Goal: Information Seeking & Learning: Compare options

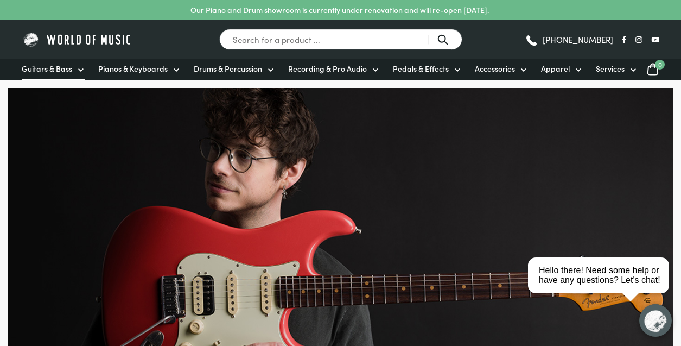
click at [78, 69] on icon at bounding box center [80, 70] width 9 height 9
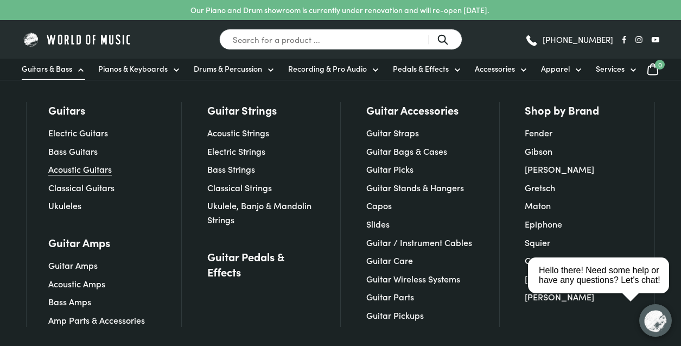
click at [79, 171] on link "Acoustic Guitars" at bounding box center [79, 169] width 63 height 12
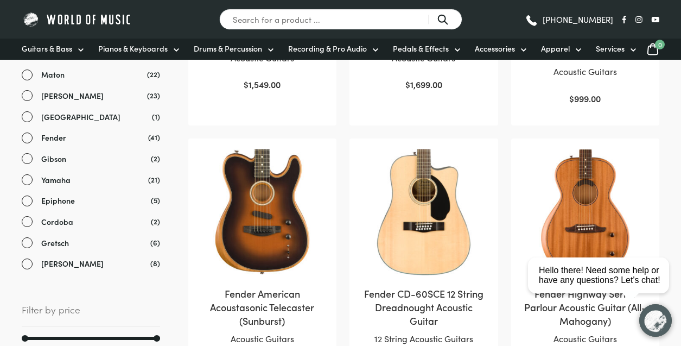
scroll to position [434, 0]
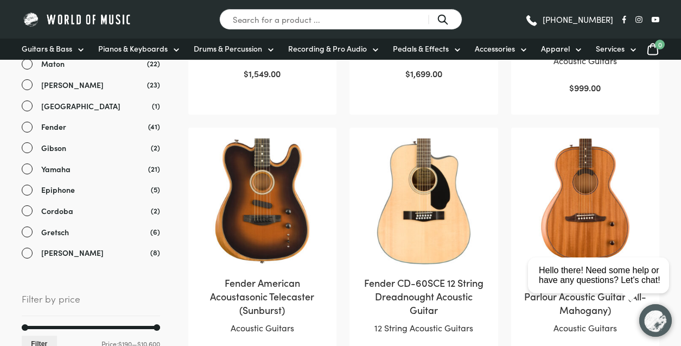
click at [27, 87] on link "[PERSON_NAME]" at bounding box center [91, 85] width 138 height 12
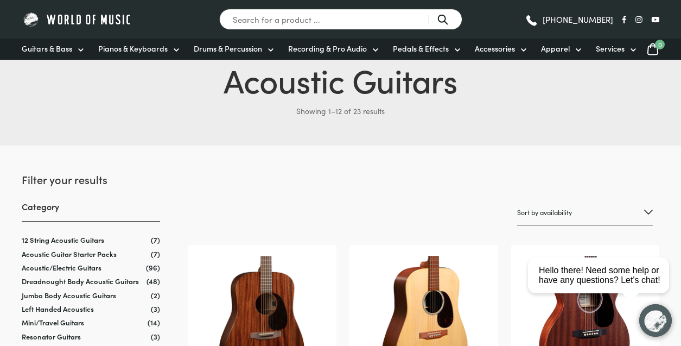
scroll to position [54, 0]
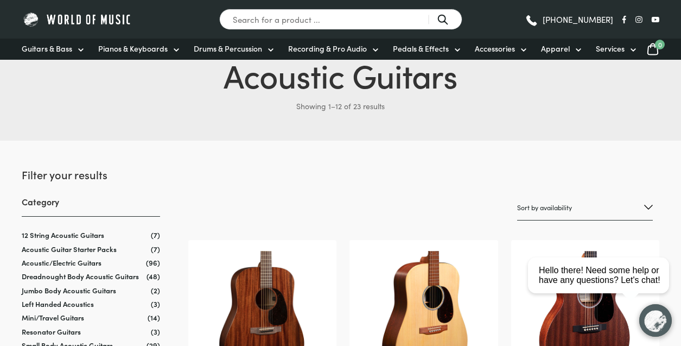
click at [610, 201] on select "Sort by popularity Sort by average rating Sort by latest Sort by price: low to …" at bounding box center [585, 207] width 136 height 25
select select "price-desc"
click at [517, 195] on select "Sort by popularity Sort by average rating Sort by latest Sort by price: low to …" at bounding box center [585, 207] width 136 height 25
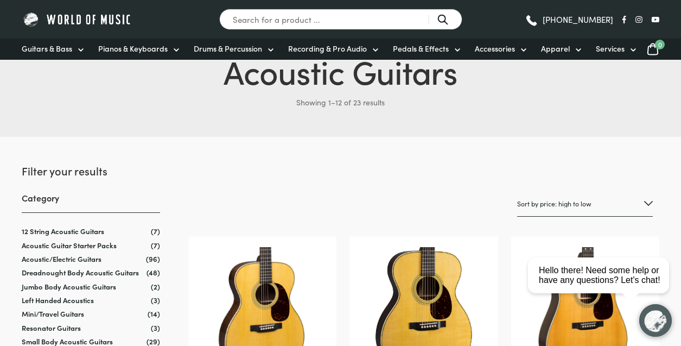
scroll to position [54, 0]
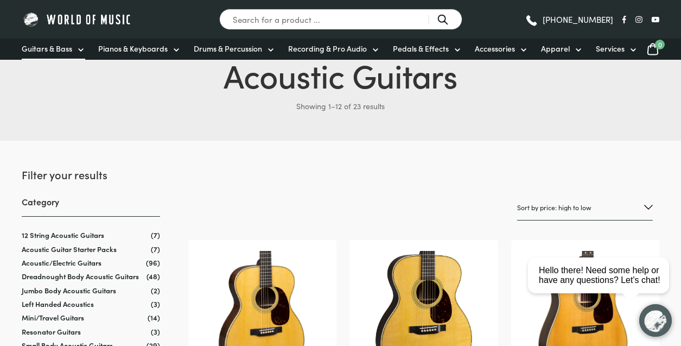
click at [71, 48] on span "Guitars & Bass" at bounding box center [47, 48] width 50 height 11
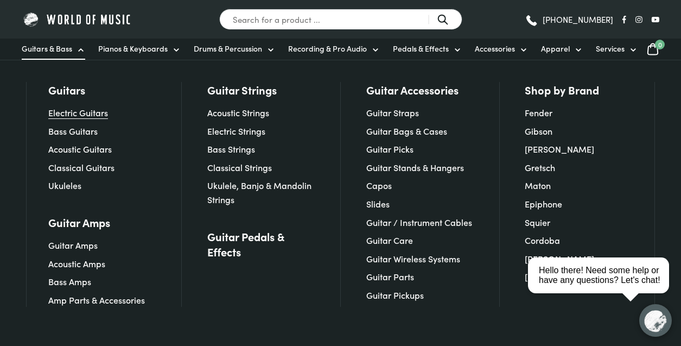
click at [75, 111] on link "Electric Guitars" at bounding box center [78, 112] width 60 height 12
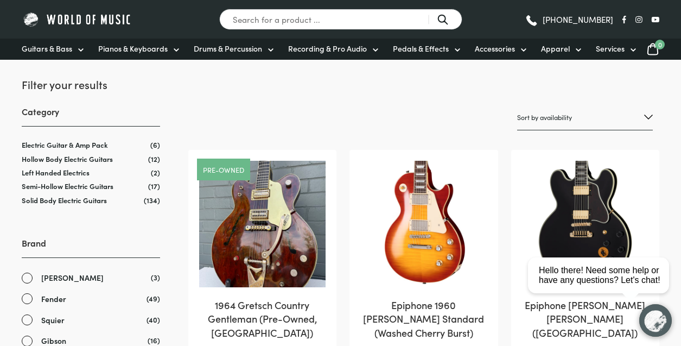
scroll to position [108, 0]
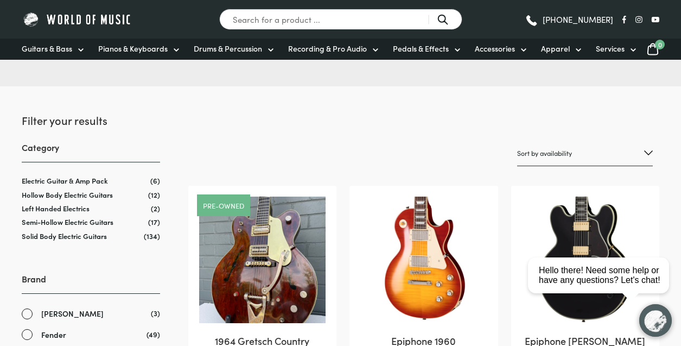
click at [593, 149] on select "Sort by popularity Sort by average rating Sort by latest Sort by price: low to …" at bounding box center [585, 152] width 136 height 25
select select "price-desc"
click at [517, 140] on select "Sort by popularity Sort by average rating Sort by latest Sort by price: low to …" at bounding box center [585, 152] width 136 height 25
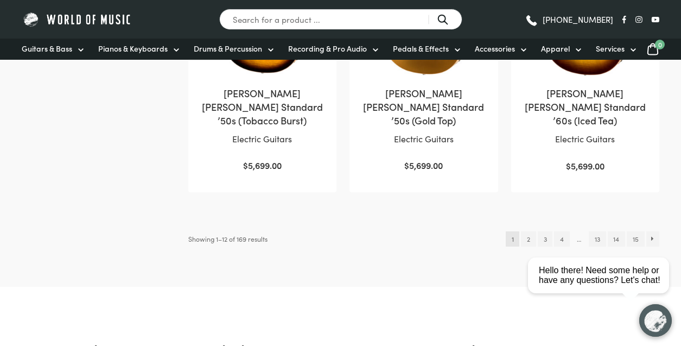
scroll to position [1193, 0]
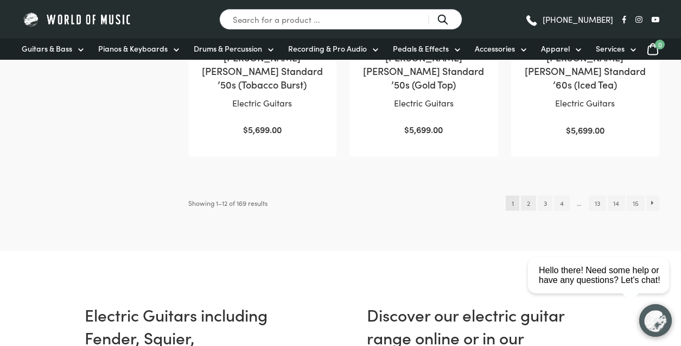
click at [528, 195] on link "2" at bounding box center [528, 202] width 15 height 15
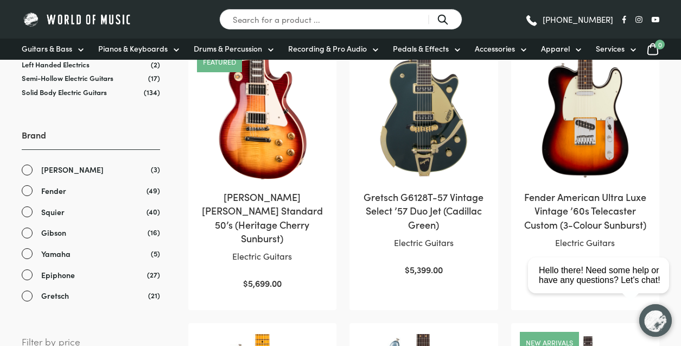
scroll to position [217, 0]
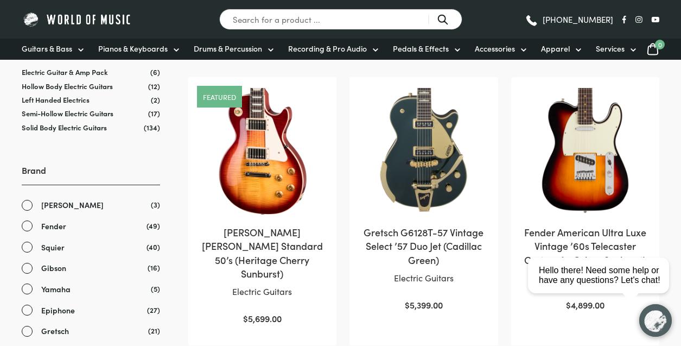
click at [260, 208] on img at bounding box center [262, 151] width 126 height 126
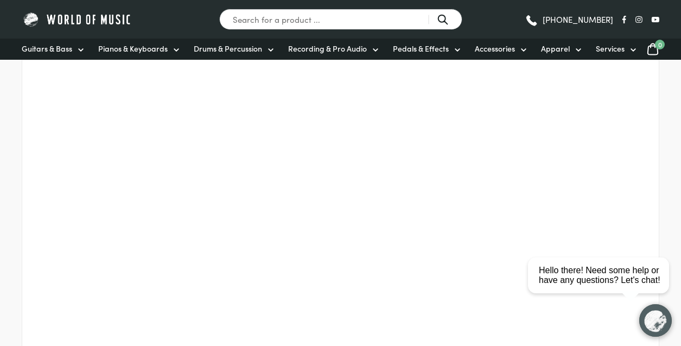
scroll to position [937, 0]
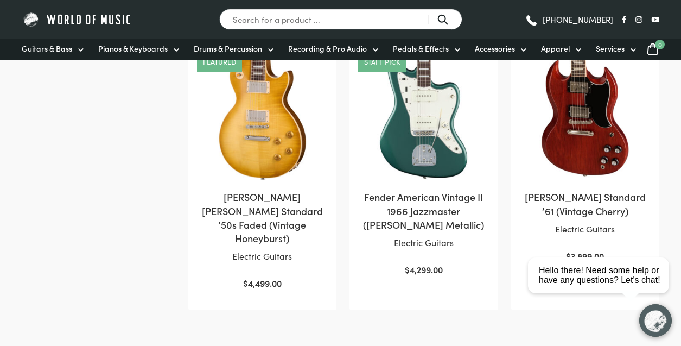
scroll to position [1085, 0]
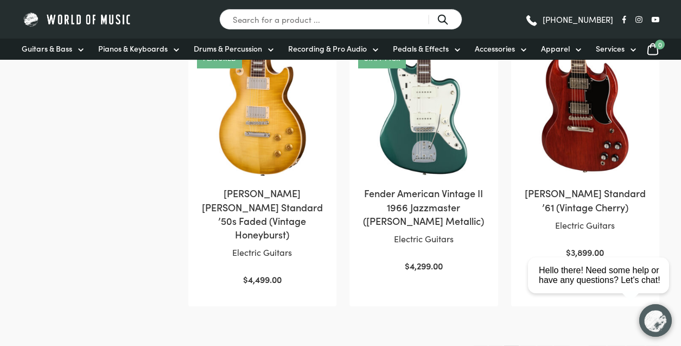
drag, startPoint x: 679, startPoint y: 125, endPoint x: 667, endPoint y: 168, distance: 44.5
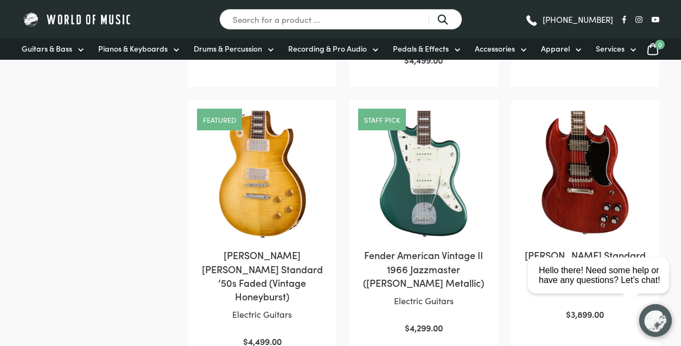
scroll to position [1031, 0]
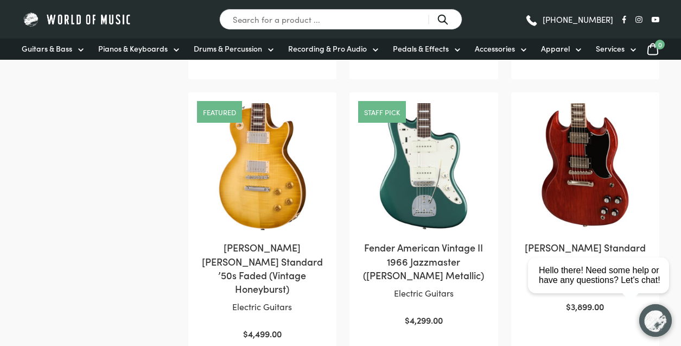
click at [602, 155] on img at bounding box center [585, 166] width 127 height 127
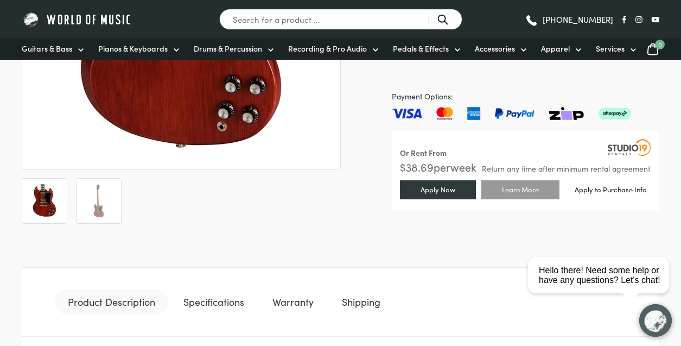
scroll to position [325, 0]
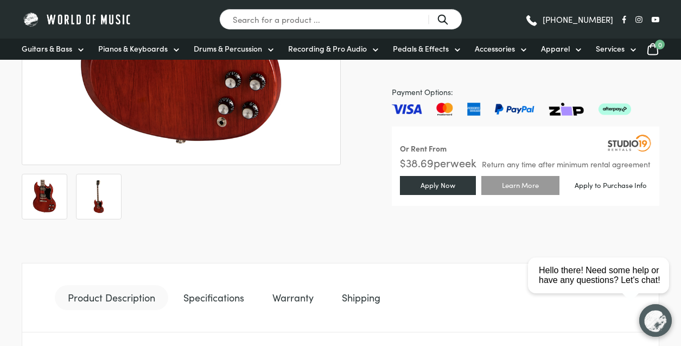
click at [104, 196] on img at bounding box center [99, 197] width 34 height 34
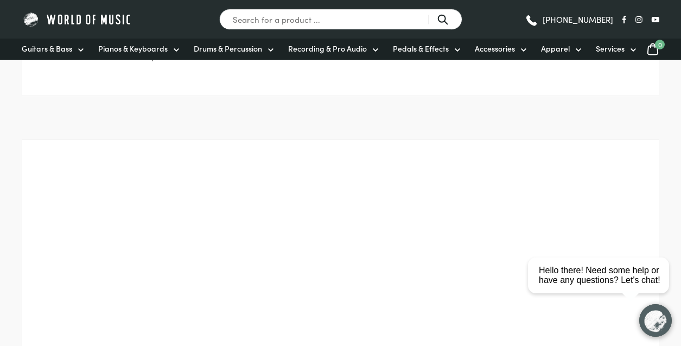
scroll to position [777, 0]
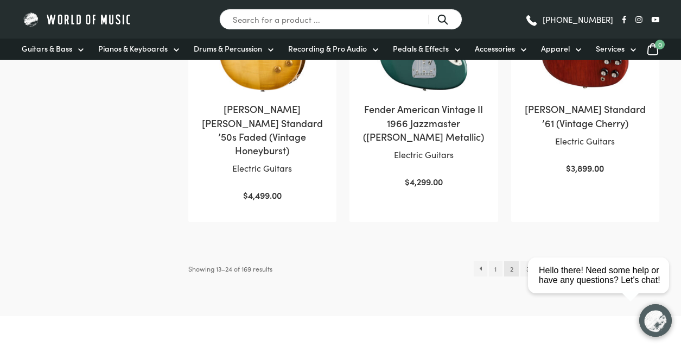
scroll to position [1193, 0]
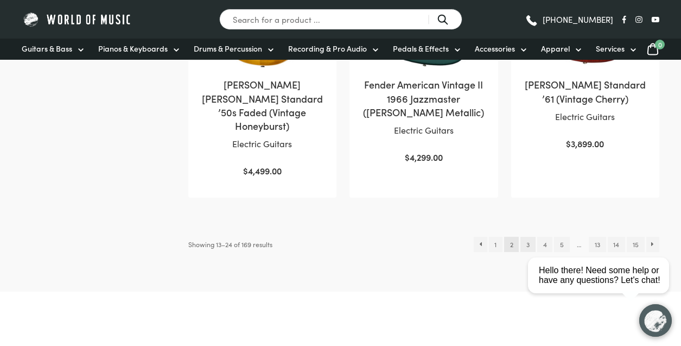
click at [528, 236] on link "3" at bounding box center [527, 243] width 15 height 15
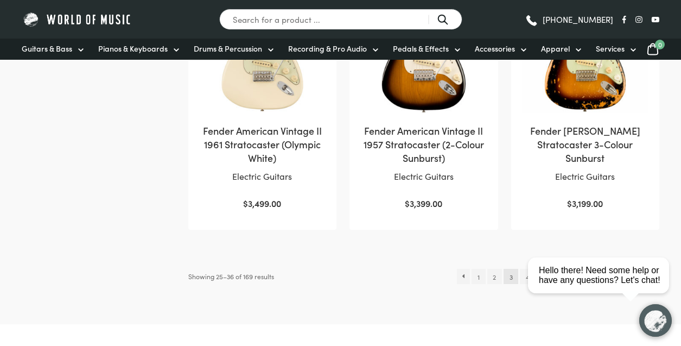
scroll to position [1139, 0]
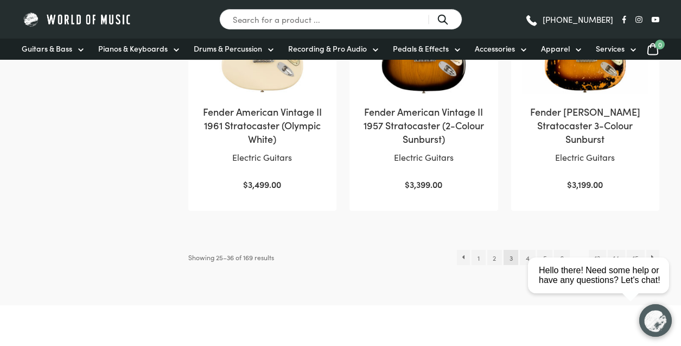
click at [526, 226] on html "close Hello there! Need some help or have any questions? Let's chat!" at bounding box center [601, 226] width 157 height 0
click at [528, 226] on html "close Hello there! Need some help or have any questions? Let's chat!" at bounding box center [601, 226] width 157 height 0
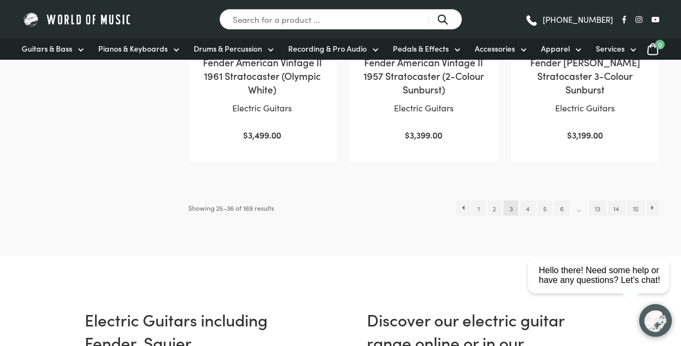
scroll to position [1193, 0]
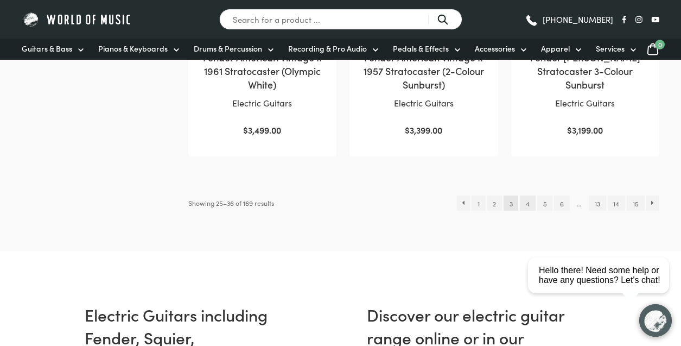
click at [528, 195] on link "4" at bounding box center [527, 202] width 15 height 15
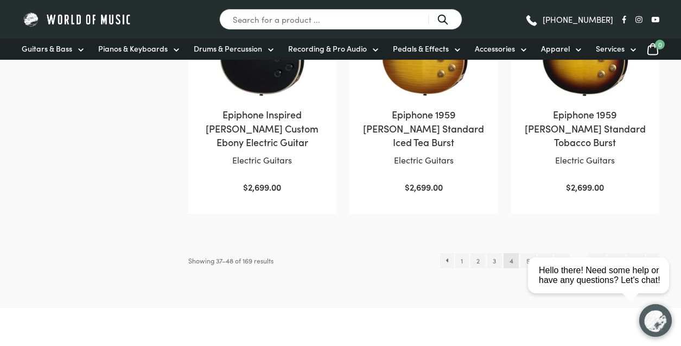
scroll to position [1139, 0]
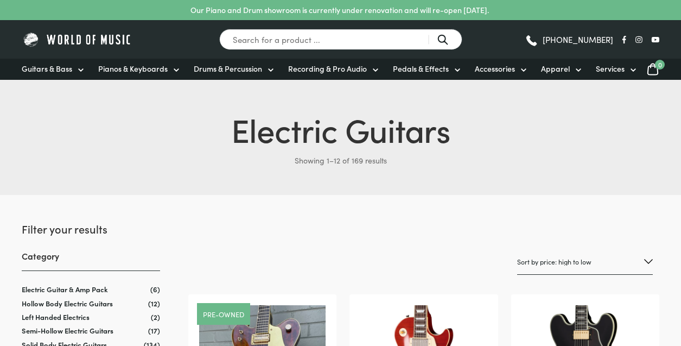
select select "price-desc"
